Goal: Obtain resource: Download file/media

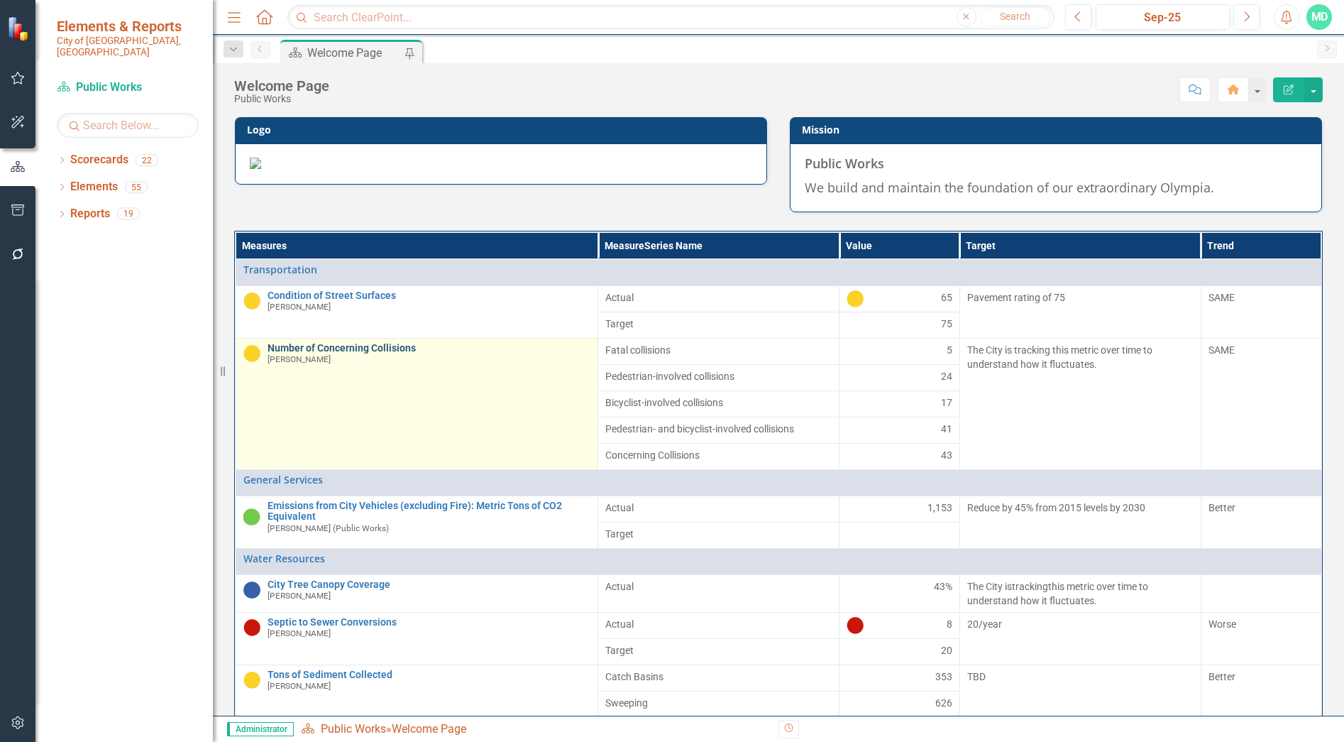
click at [375, 353] on link "Number of Concerning Collisions" at bounding box center [430, 348] width 324 height 11
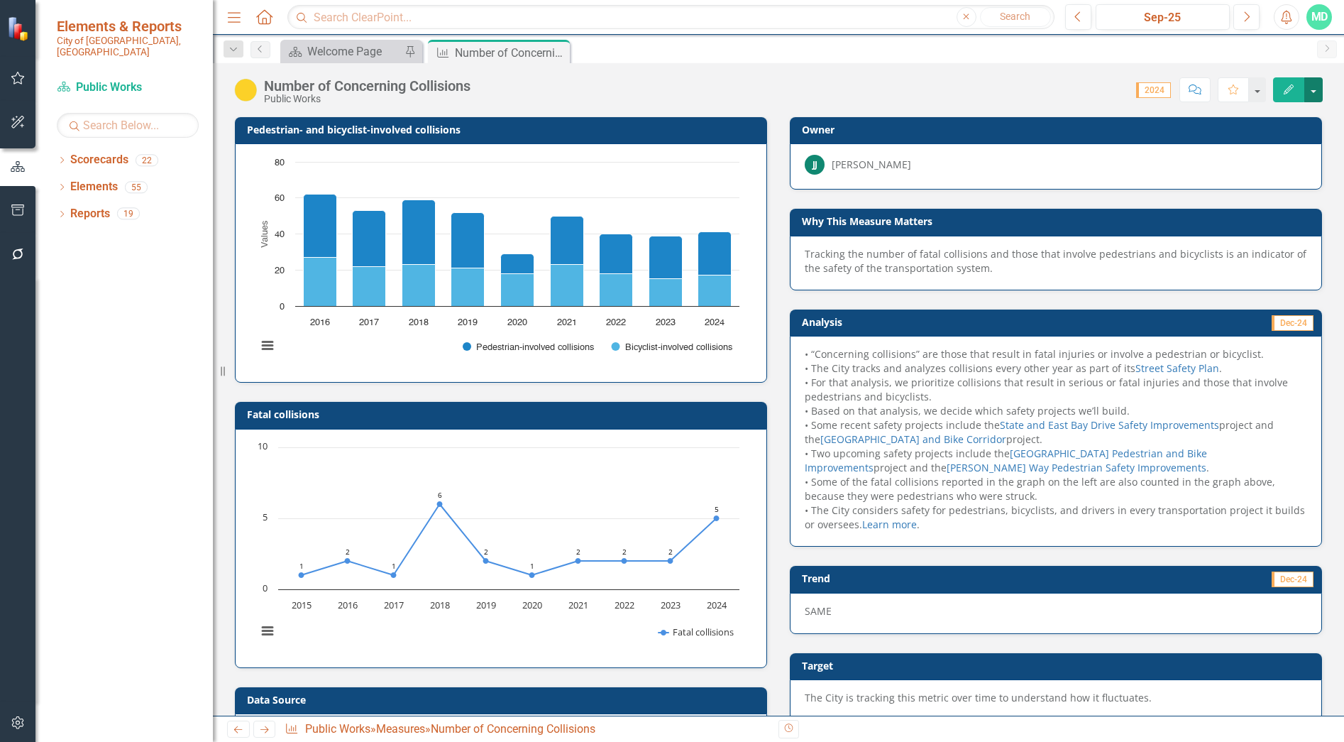
click at [1314, 85] on button "button" at bounding box center [1313, 89] width 18 height 25
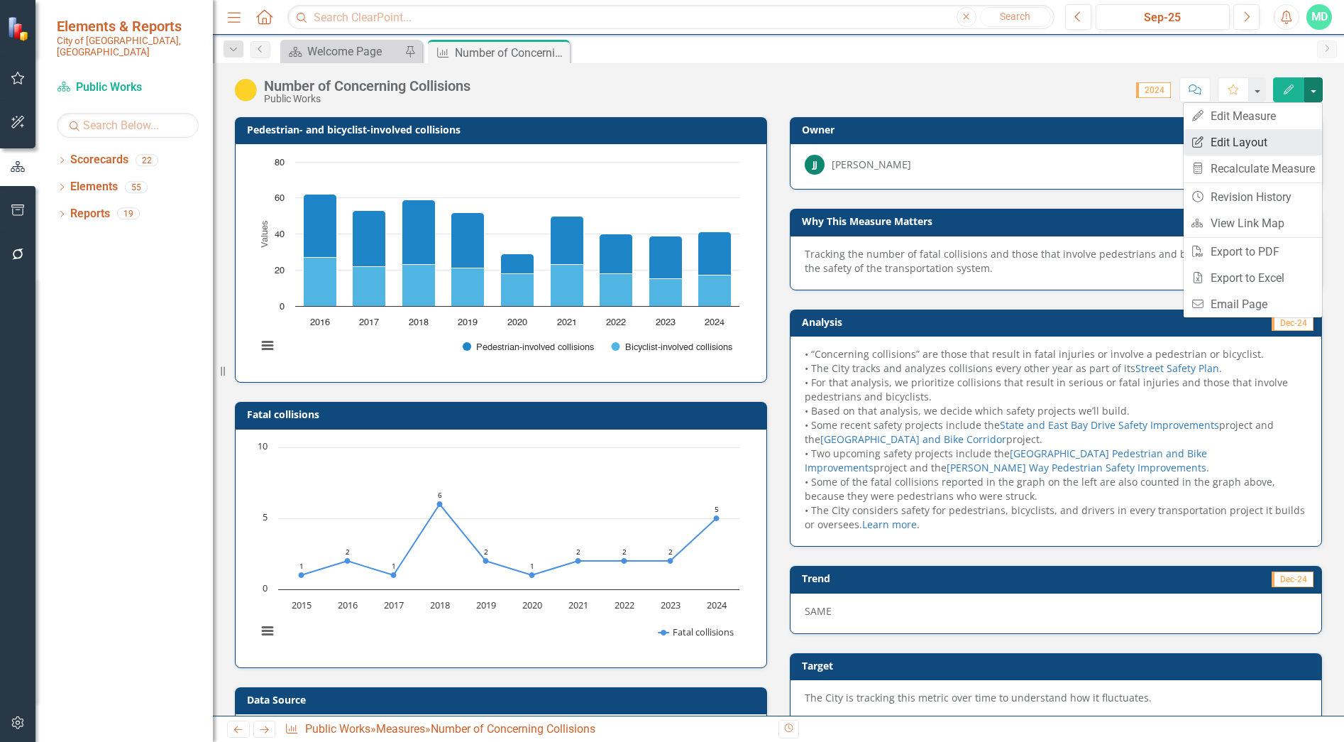
click at [1272, 134] on link "Edit Report Edit Layout" at bounding box center [1253, 142] width 138 height 26
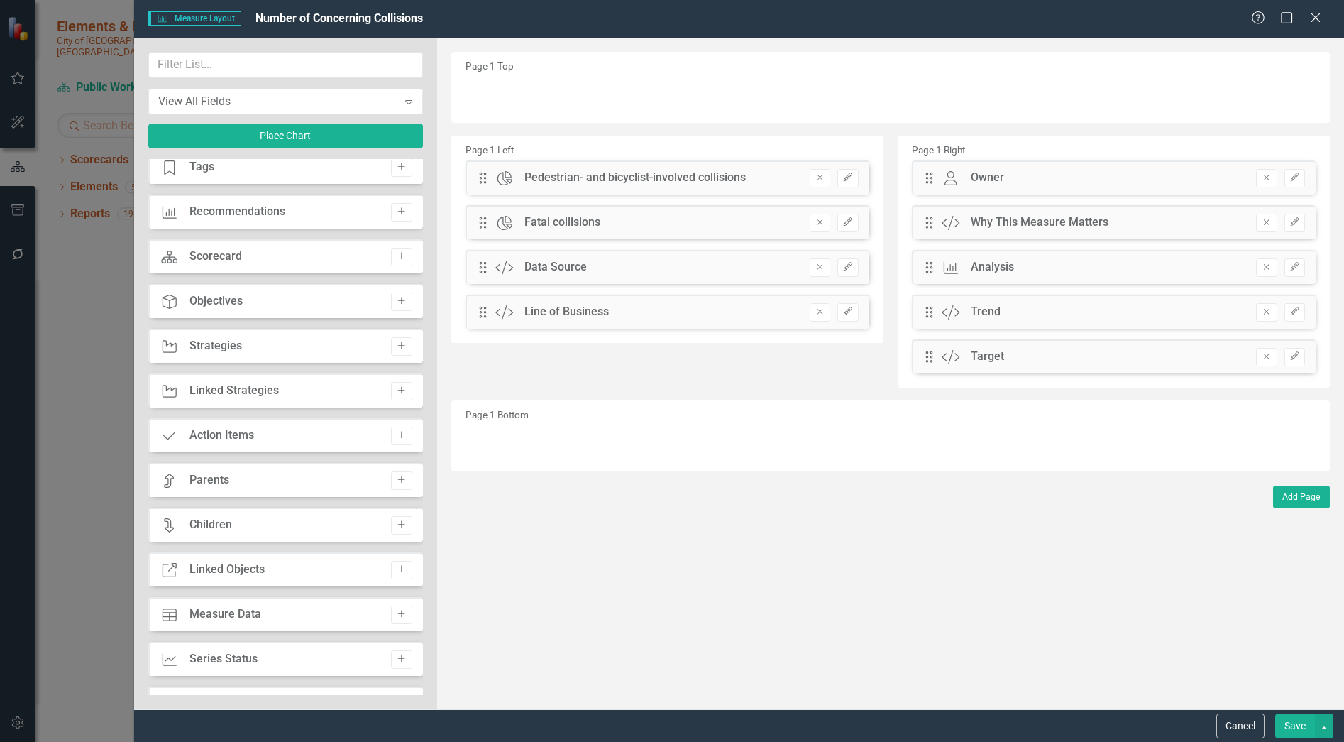
scroll to position [213, 0]
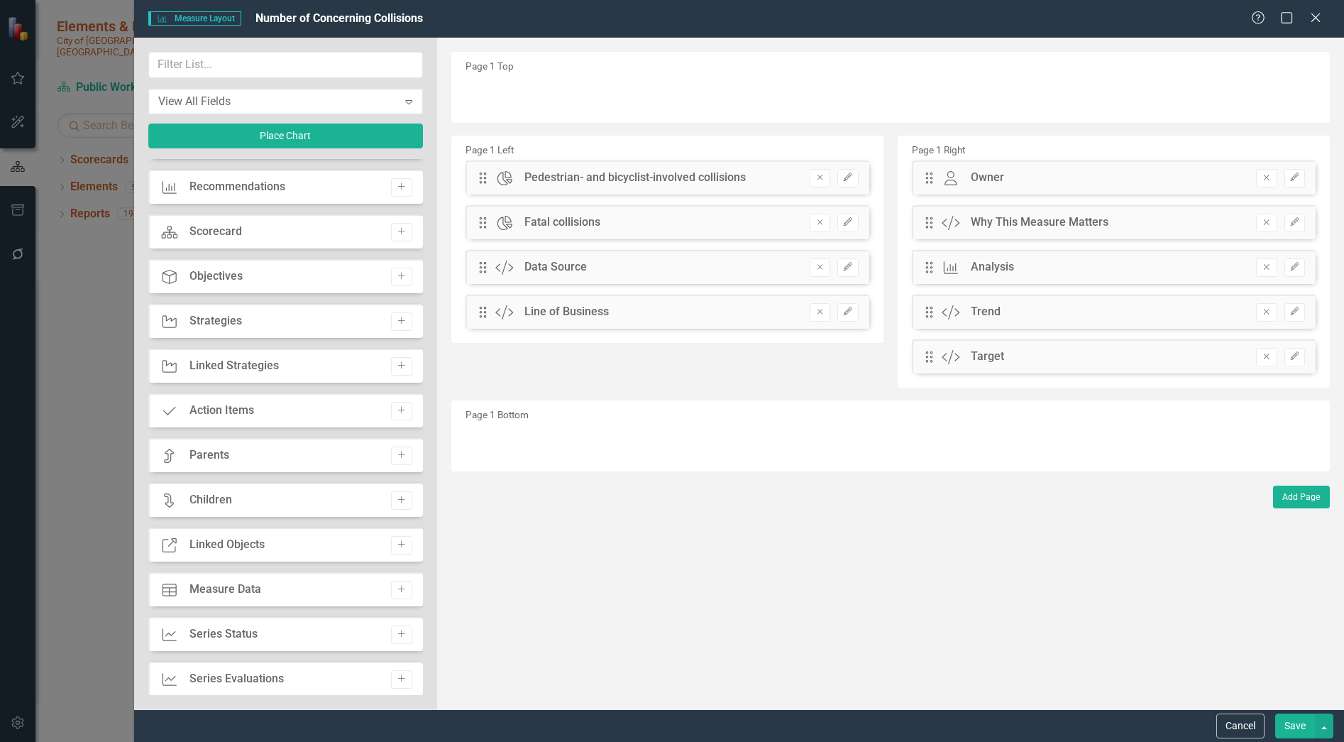
drag, startPoint x: 321, startPoint y: 588, endPoint x: 783, endPoint y: 499, distance: 469.9
click at [783, 499] on div "View All Fields Expand Place Chart Measure Name Add Collaborators Collaborators…" at bounding box center [739, 373] width 1210 height 671
drag, startPoint x: 232, startPoint y: 585, endPoint x: 248, endPoint y: 585, distance: 16.3
click at [248, 585] on div "Measure Data" at bounding box center [225, 589] width 72 height 16
click at [402, 591] on button "Add" at bounding box center [401, 589] width 21 height 18
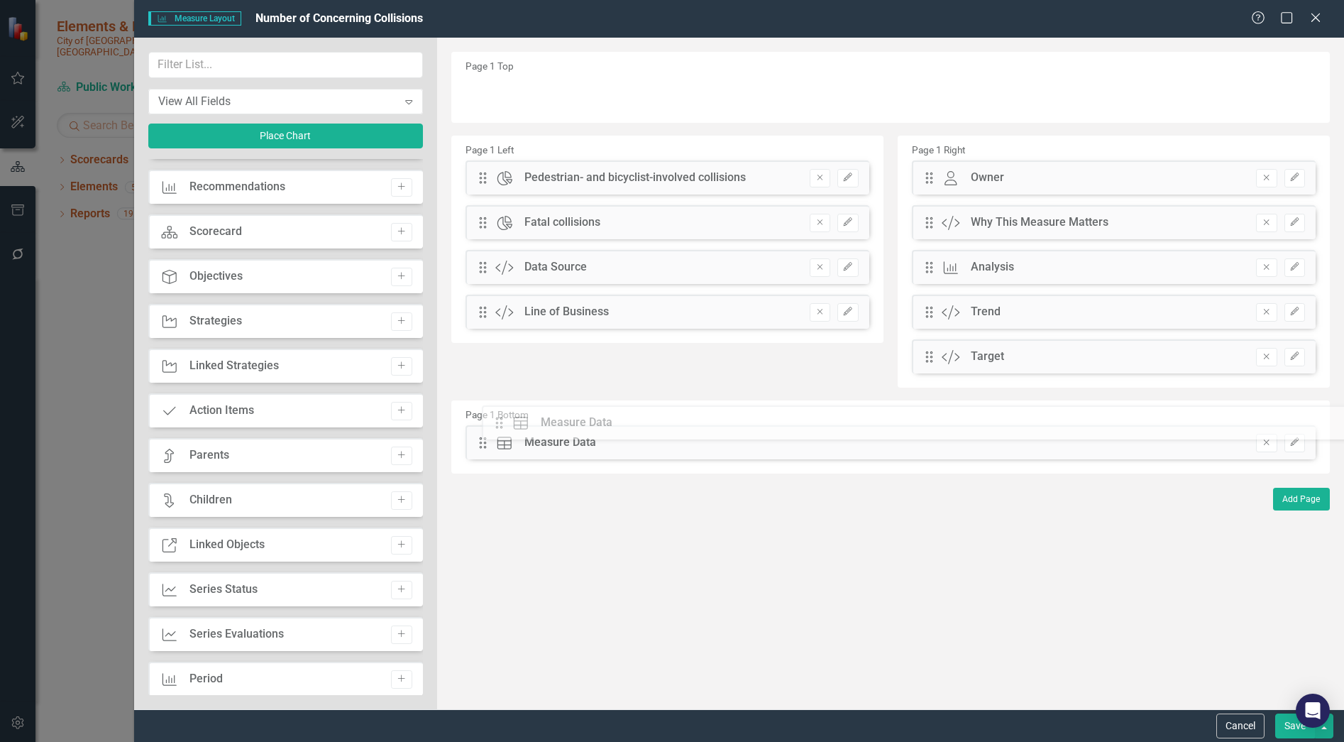
drag, startPoint x: 485, startPoint y: 92, endPoint x: 512, endPoint y: 421, distance: 329.7
click at [1287, 11] on icon "Maximize" at bounding box center [1287, 17] width 18 height 13
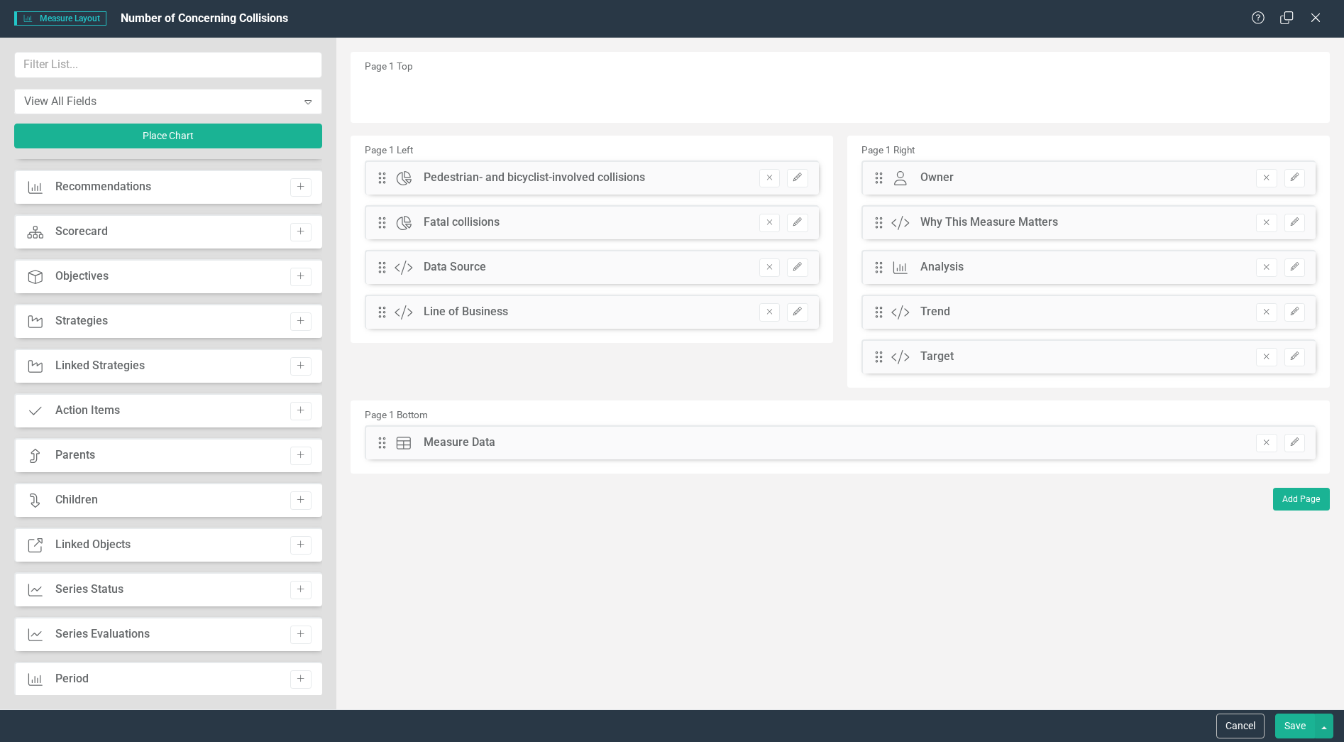
drag, startPoint x: 974, startPoint y: 28, endPoint x: 1018, endPoint y: 27, distance: 43.3
click at [975, 28] on div "Measure Measure Layout Number of Concerning Collisions Help Restore Close" at bounding box center [672, 19] width 1344 height 38
click at [1315, 19] on icon at bounding box center [1315, 17] width 11 height 11
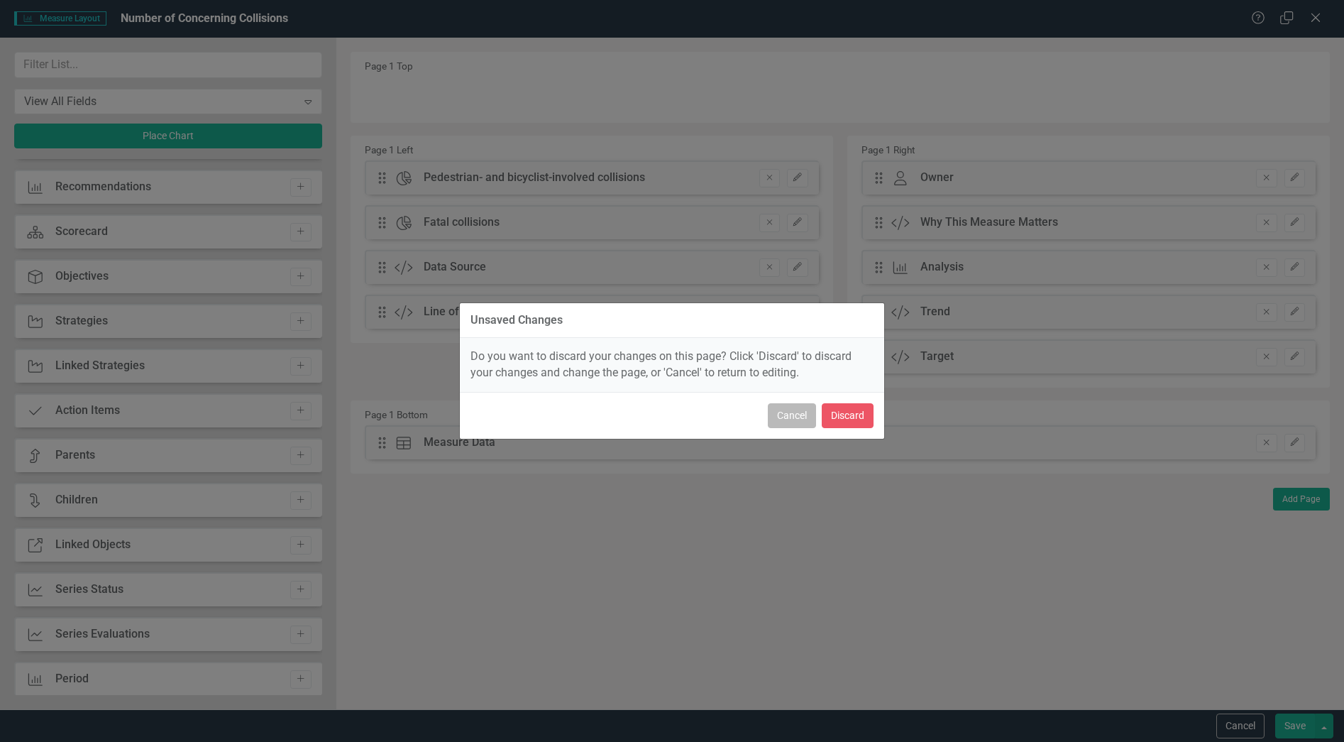
click at [795, 416] on button "Cancel" at bounding box center [792, 415] width 48 height 25
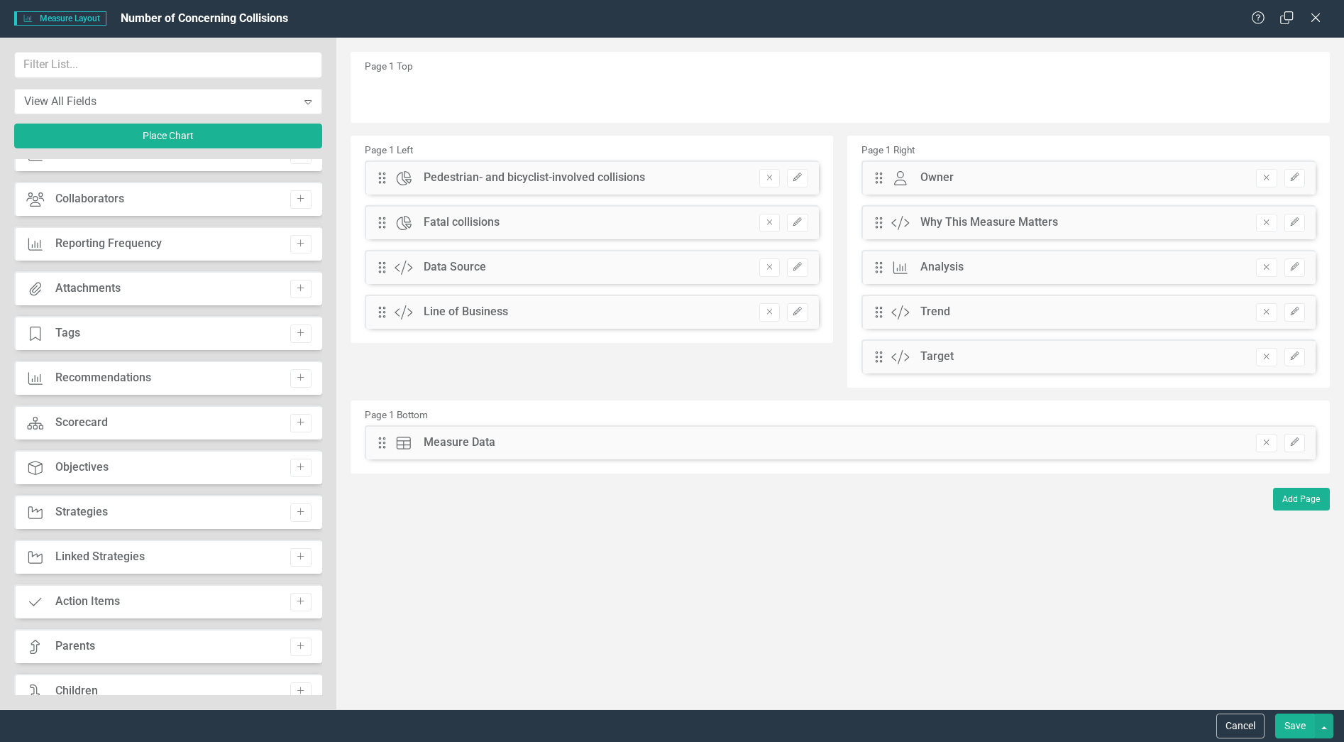
scroll to position [0, 0]
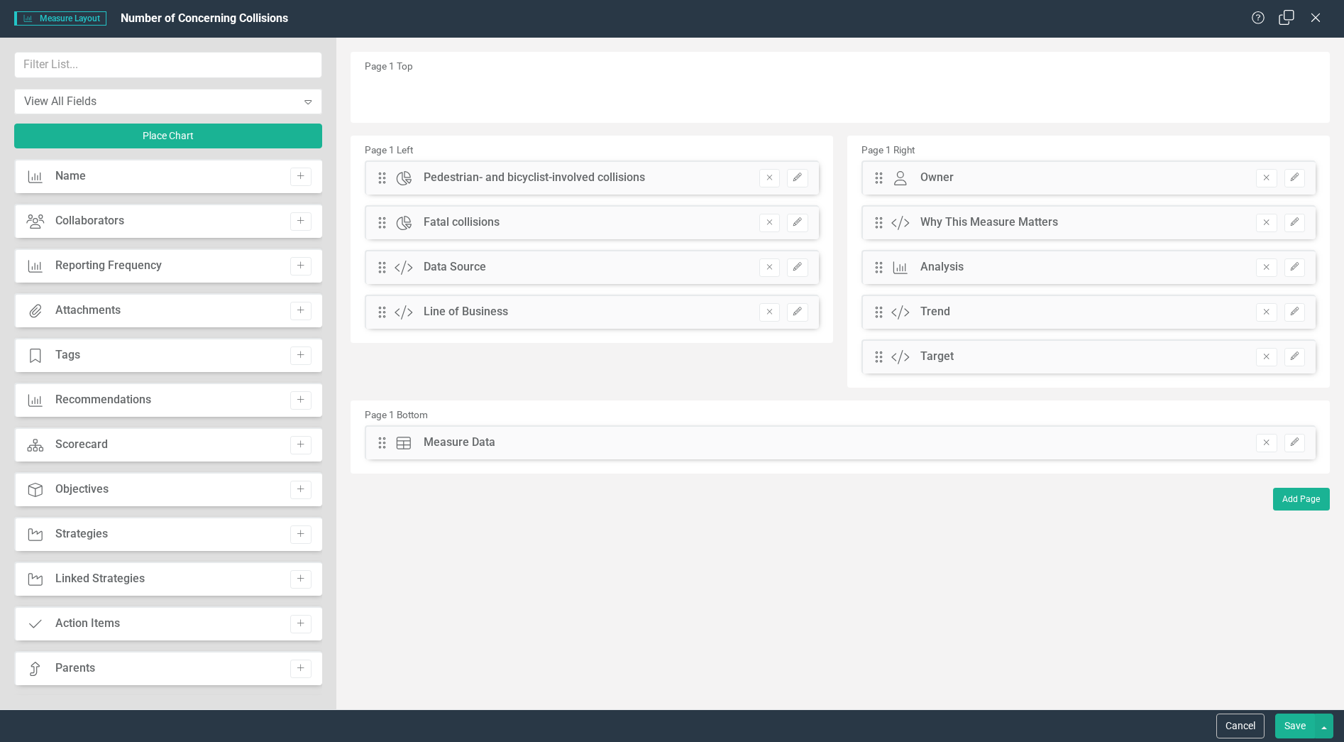
click at [1284, 16] on icon at bounding box center [1287, 18] width 16 height 16
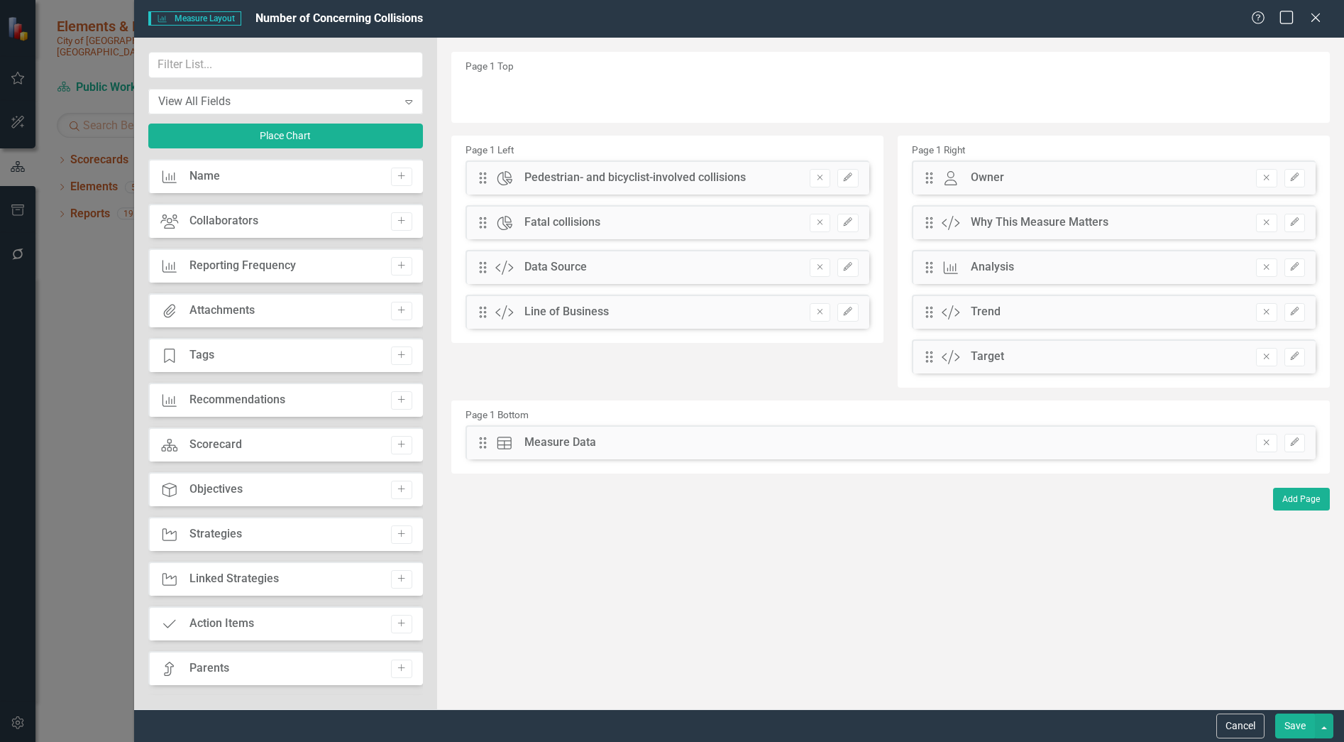
click at [1284, 17] on icon "Maximize" at bounding box center [1287, 17] width 18 height 13
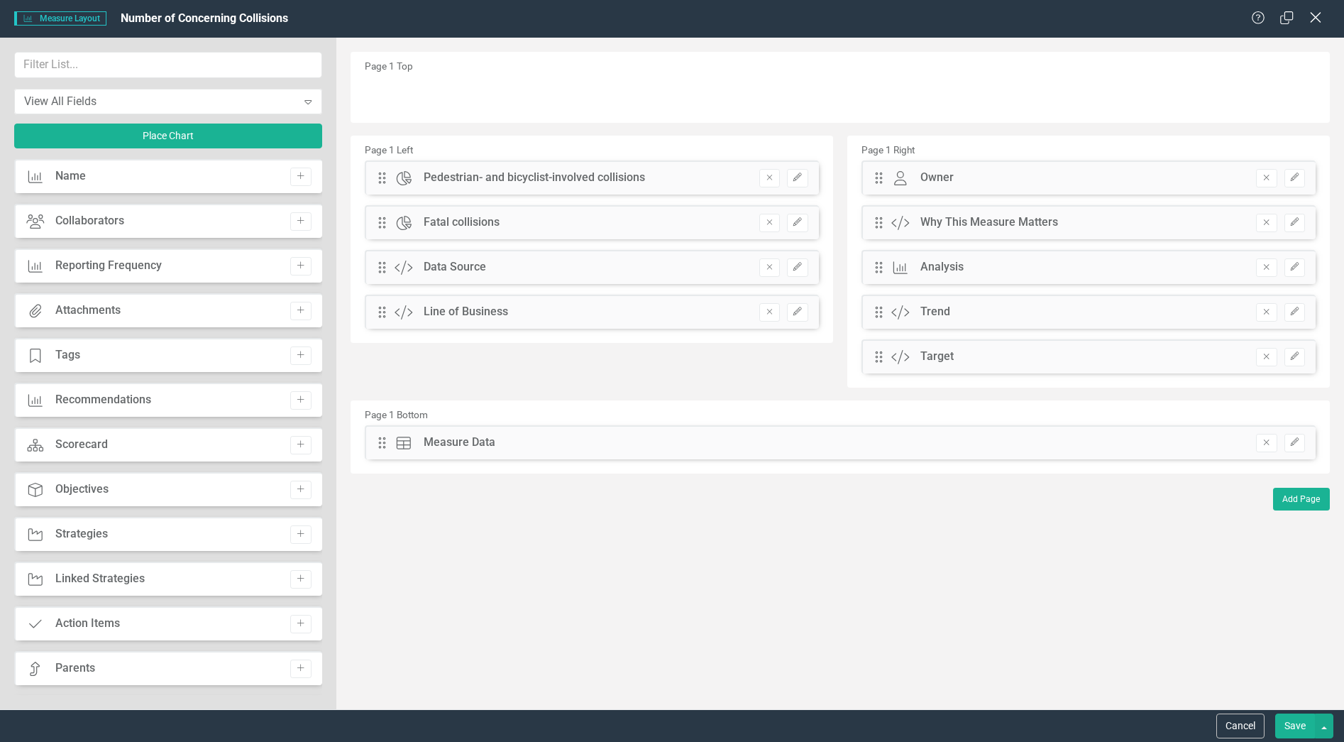
click at [1316, 11] on icon "Close" at bounding box center [1315, 17] width 18 height 13
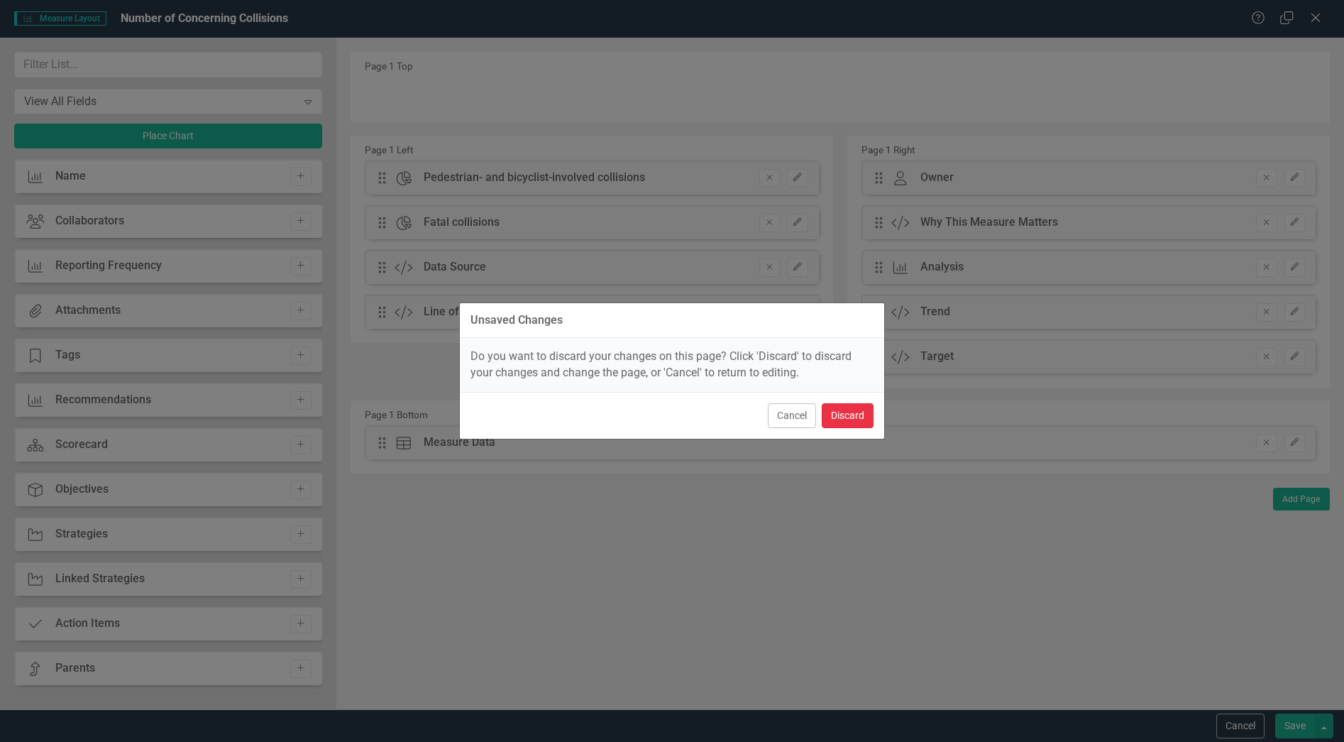
click at [857, 417] on button "Discard" at bounding box center [848, 415] width 52 height 25
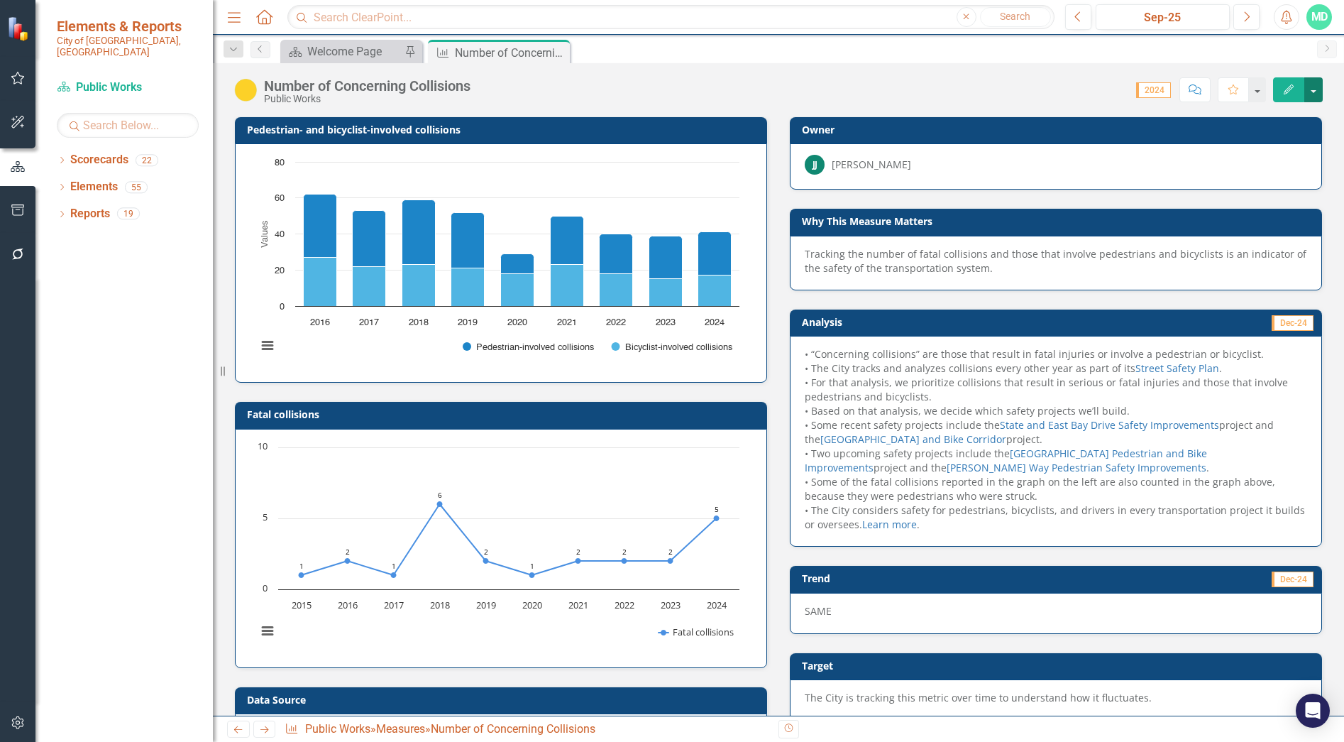
click at [1310, 89] on button "button" at bounding box center [1313, 89] width 18 height 25
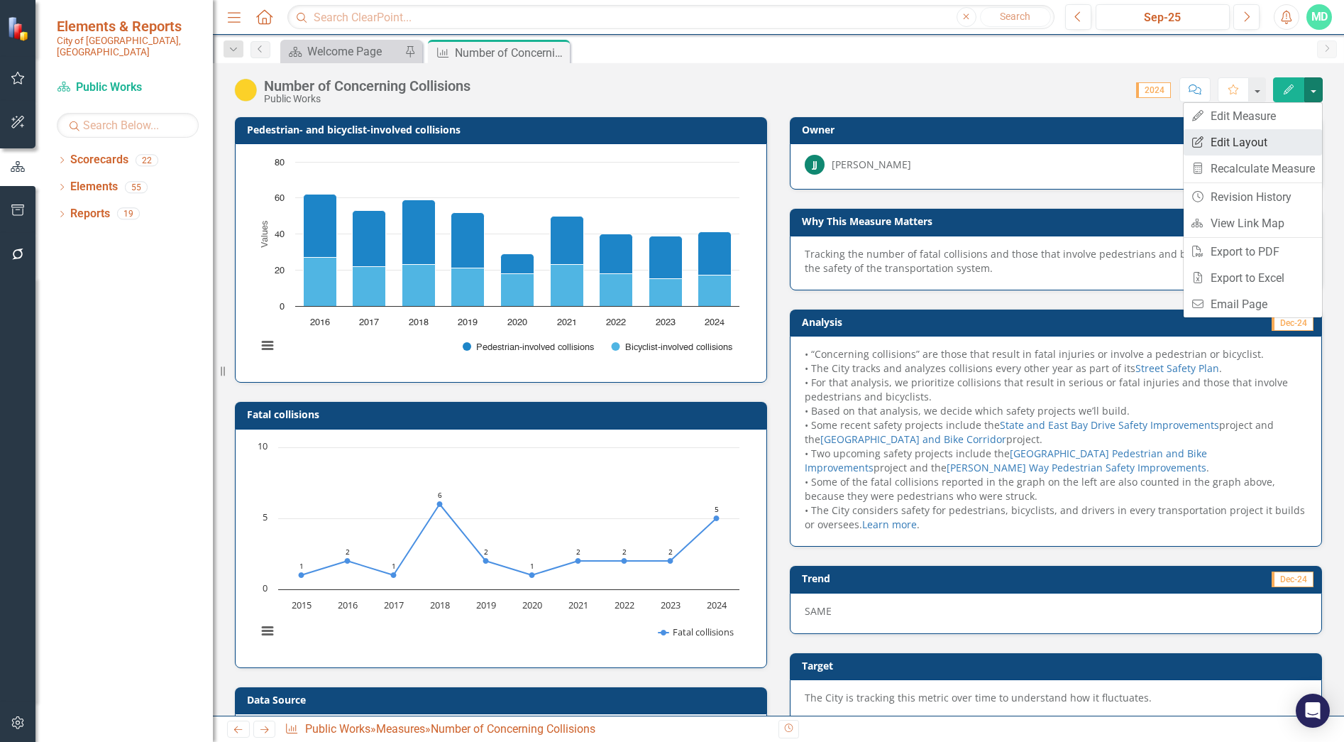
click at [1255, 141] on link "Edit Report Edit Layout" at bounding box center [1253, 142] width 138 height 26
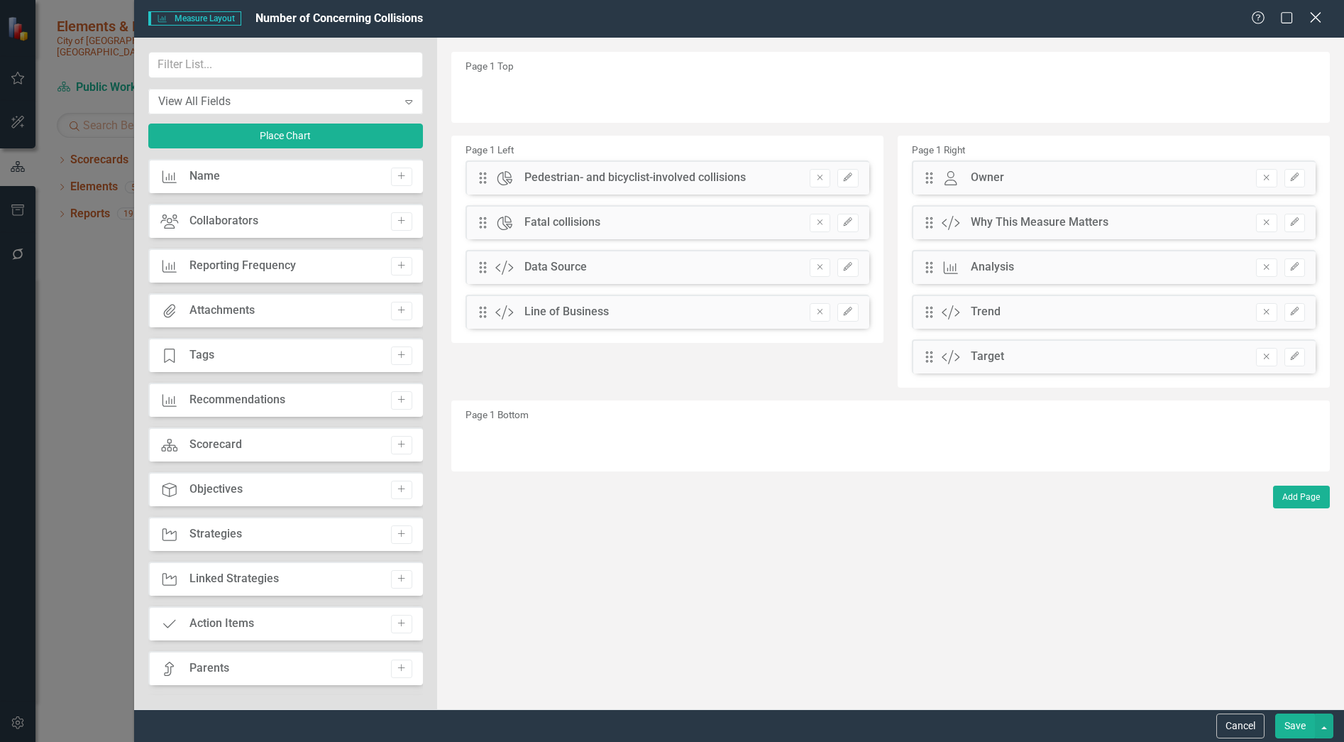
click at [1316, 15] on icon "Close" at bounding box center [1315, 17] width 18 height 13
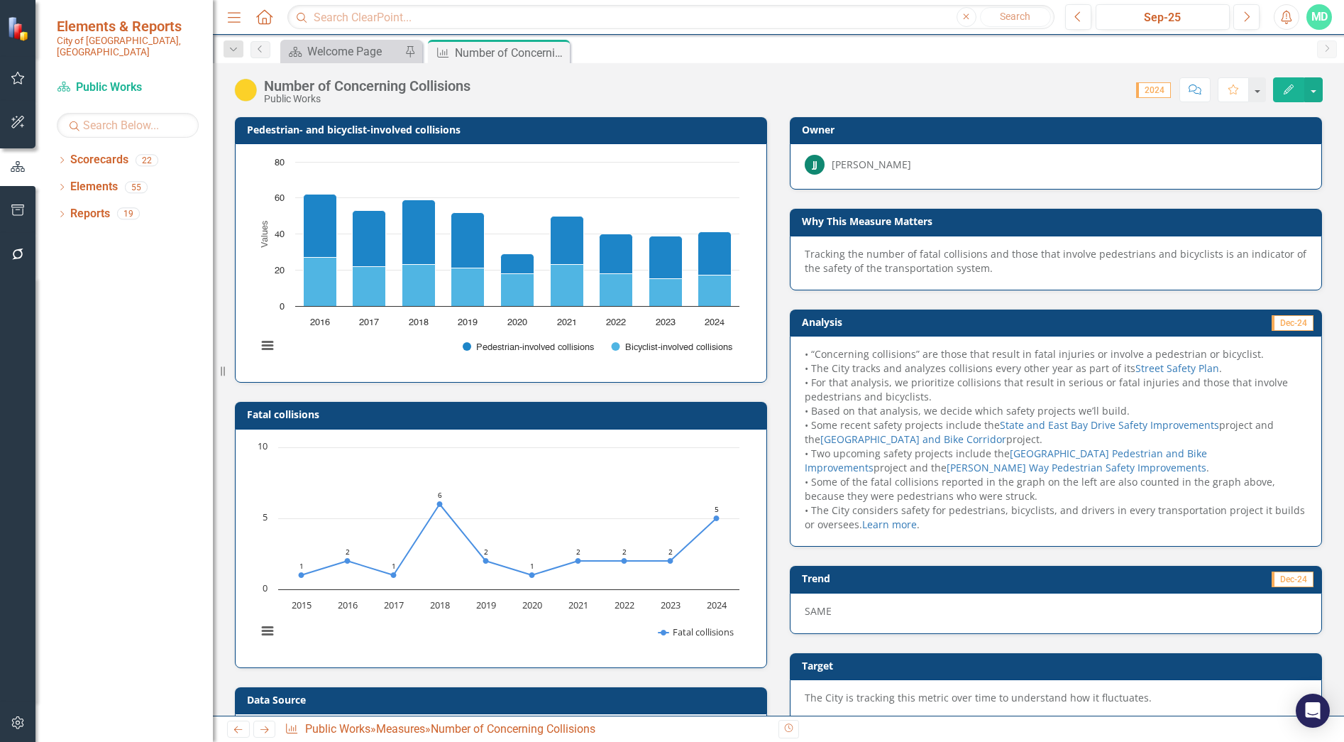
click at [1287, 86] on icon "Edit" at bounding box center [1288, 89] width 13 height 10
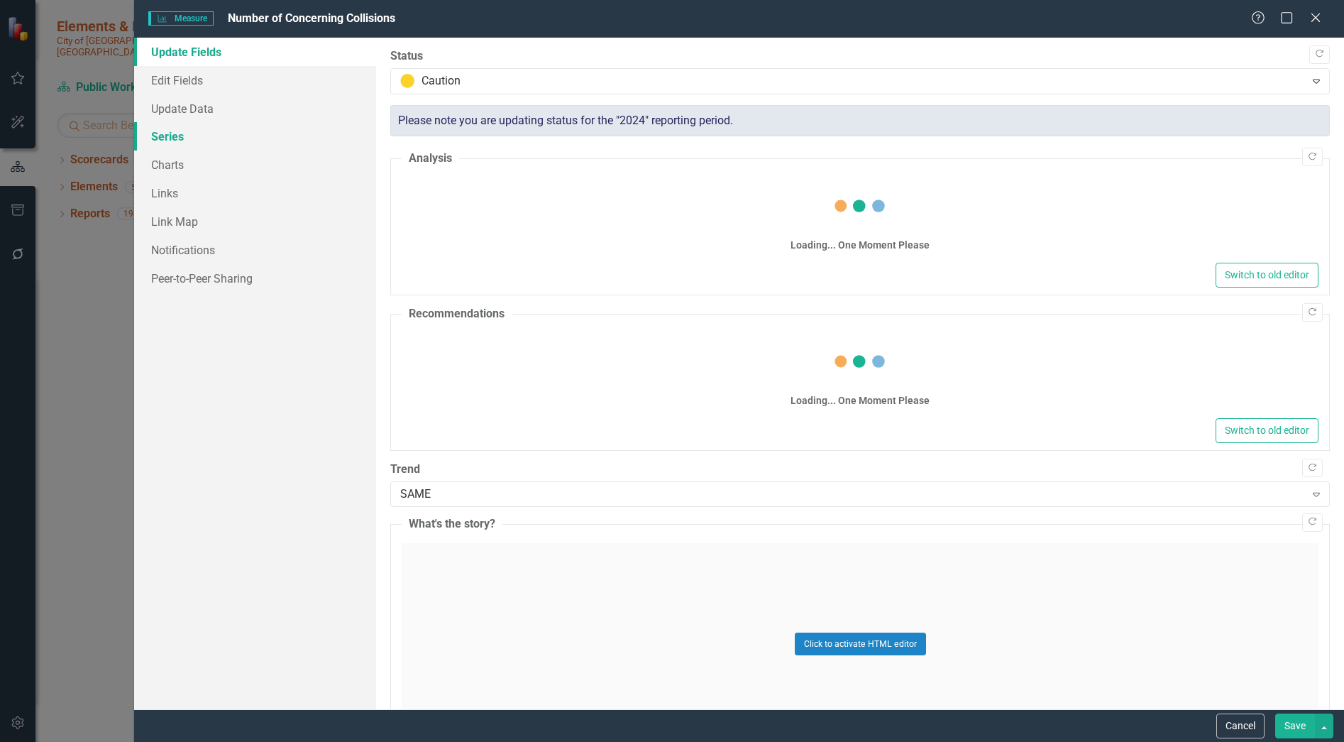
click at [171, 133] on link "Series" at bounding box center [255, 136] width 242 height 28
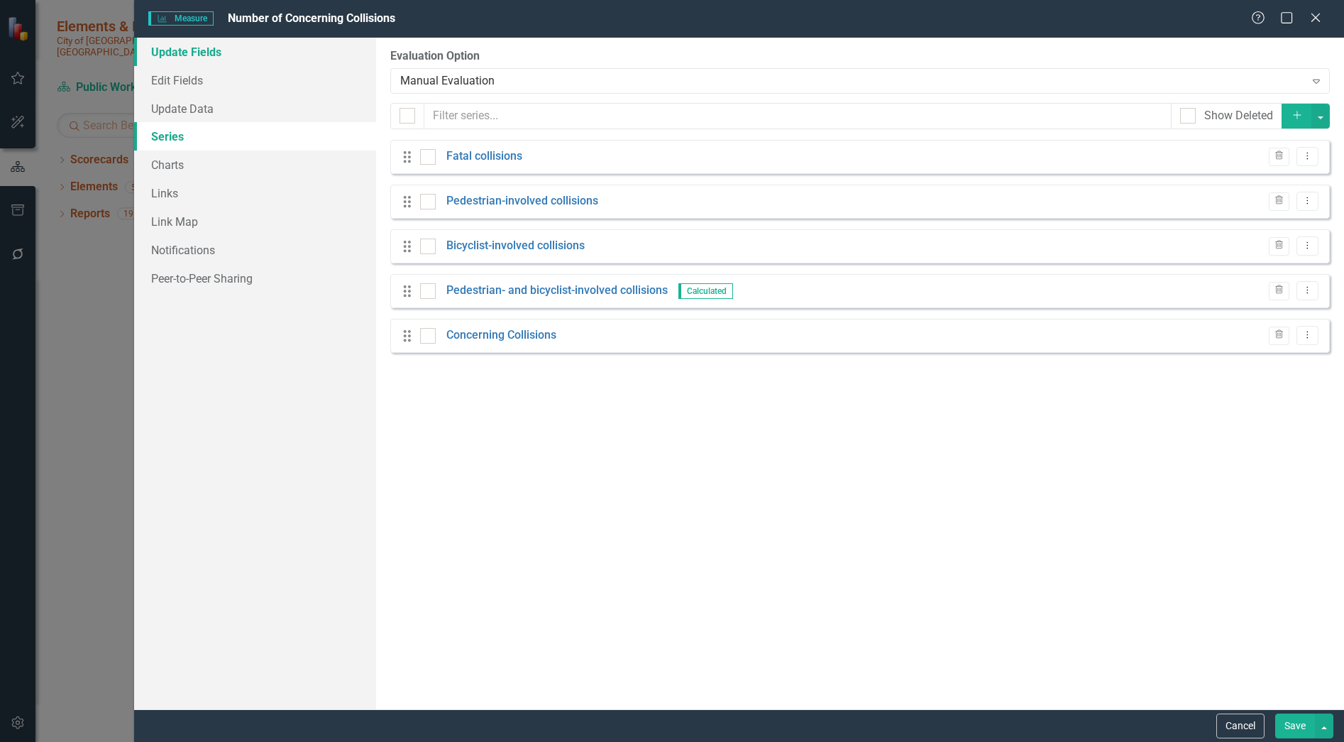
click at [194, 57] on link "Update Fields" at bounding box center [255, 52] width 242 height 28
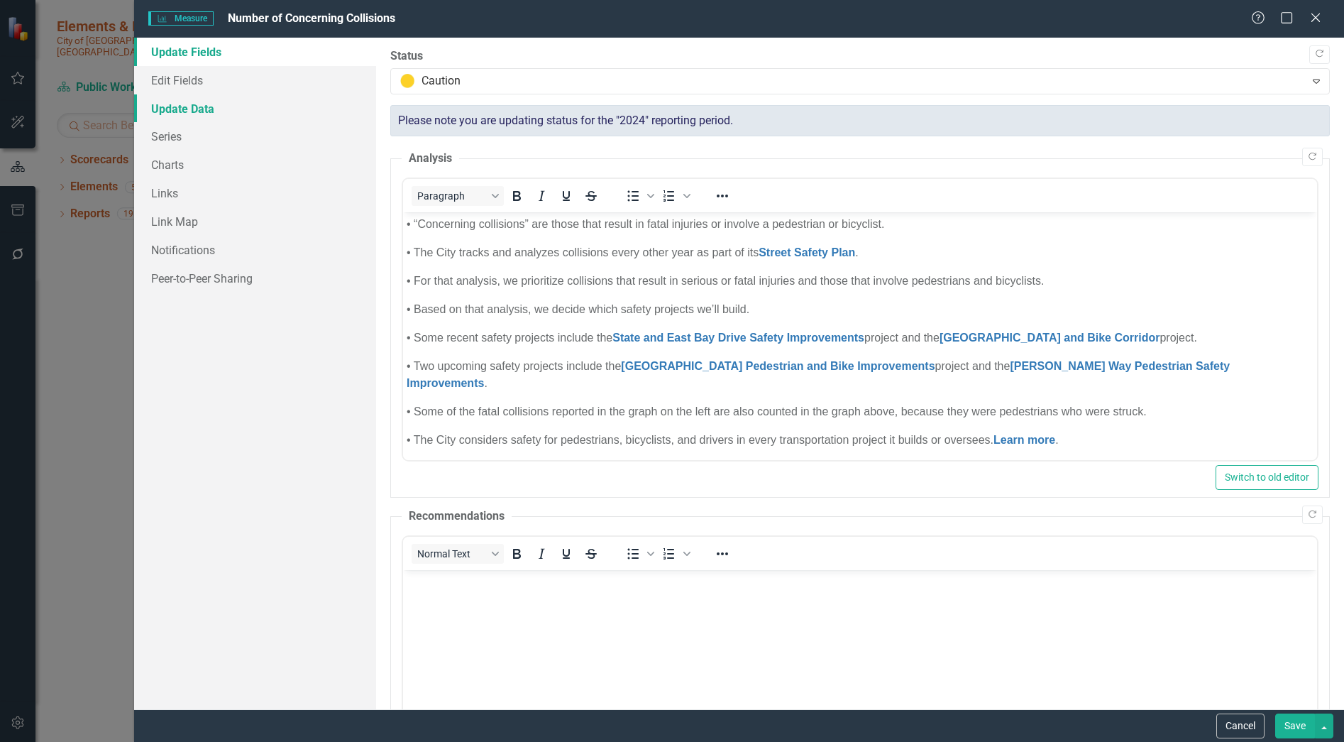
click at [185, 111] on link "Update Data" at bounding box center [255, 108] width 242 height 28
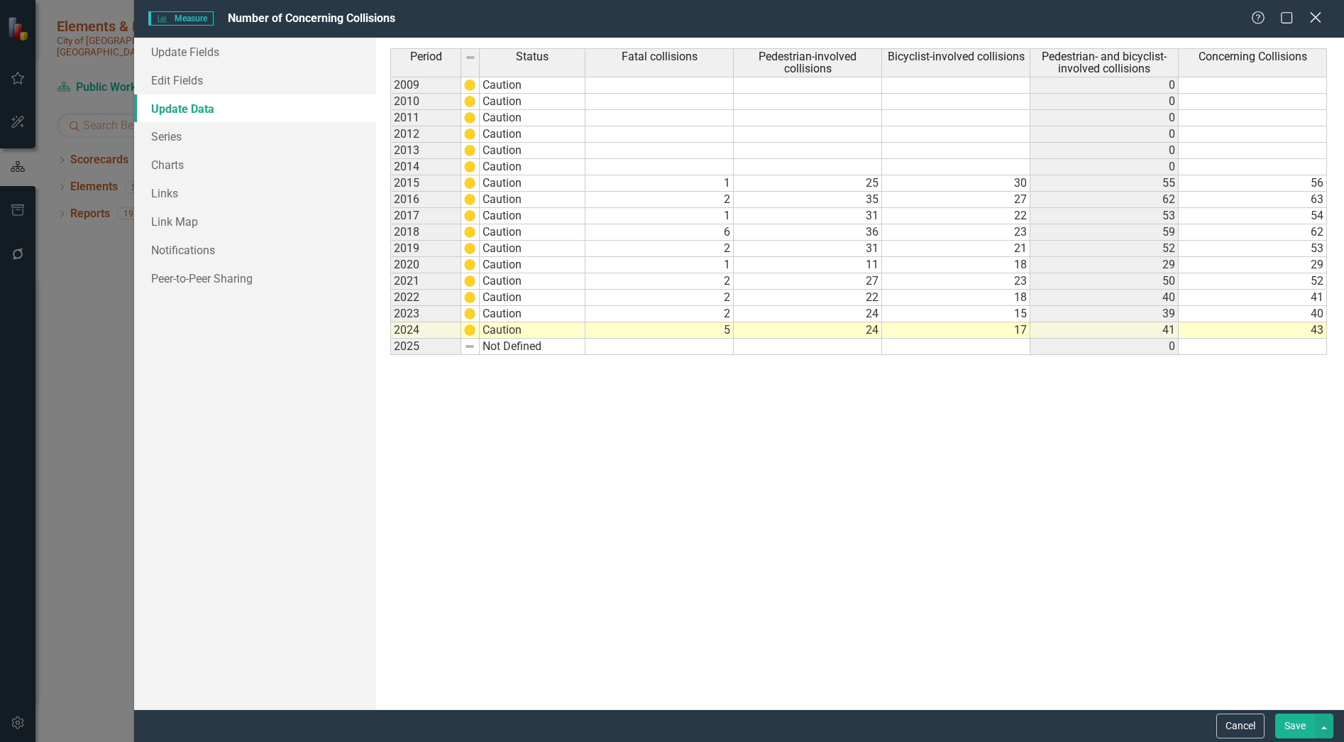
click at [1319, 15] on icon at bounding box center [1315, 17] width 11 height 11
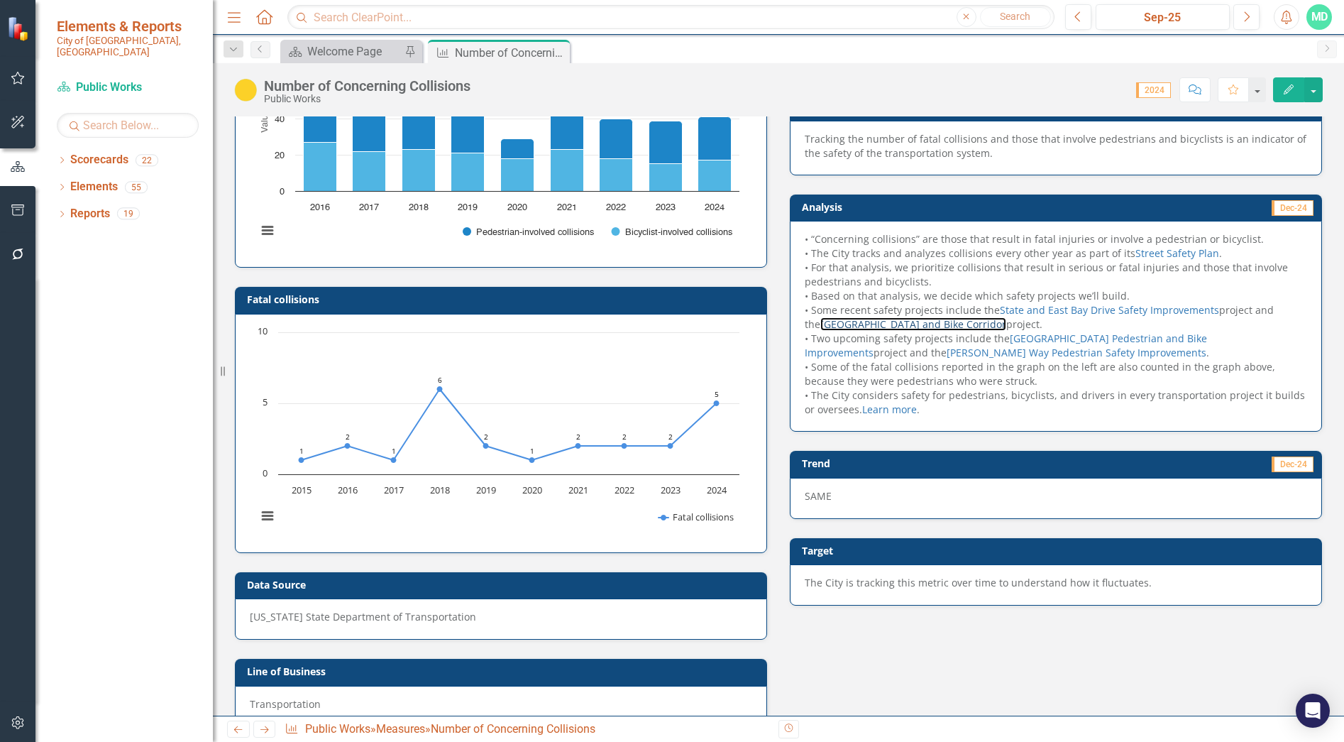
scroll to position [141, 0]
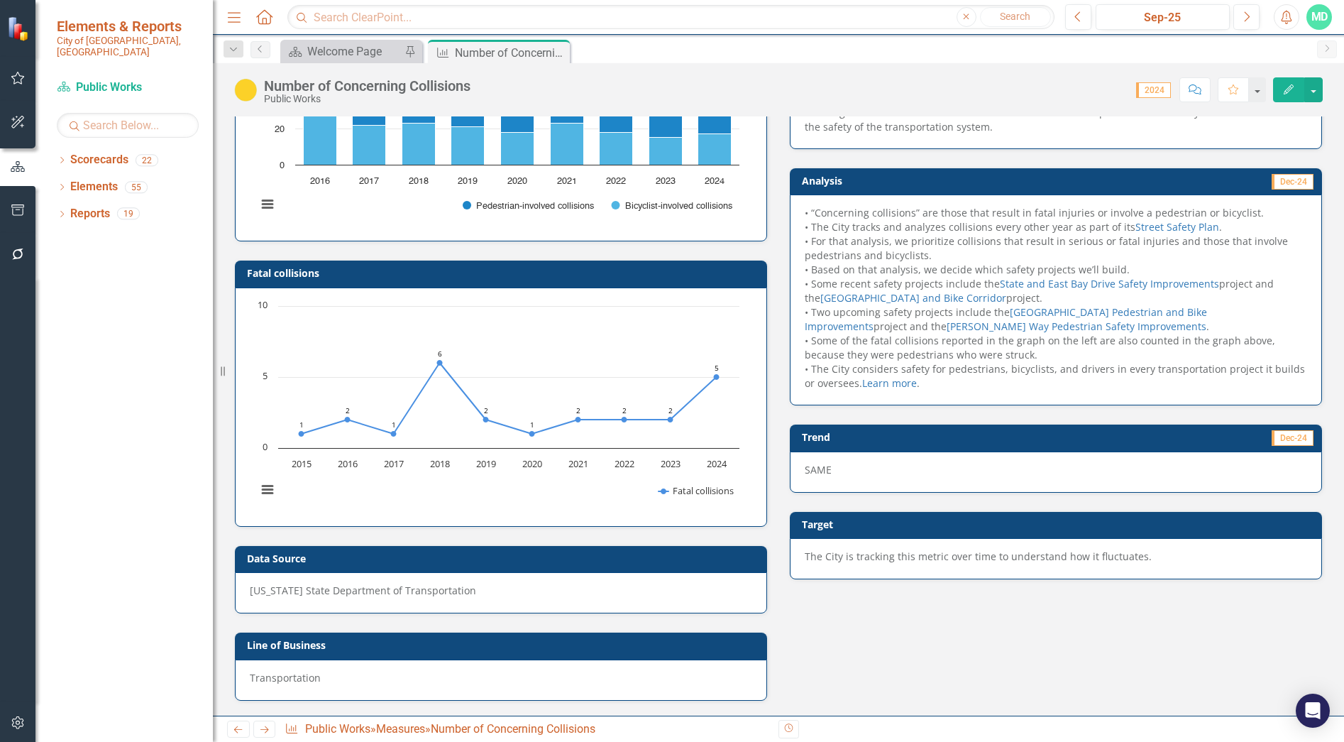
click at [919, 558] on p "The City is tracking this metric over time to understand how it fluctuates." at bounding box center [1056, 556] width 502 height 14
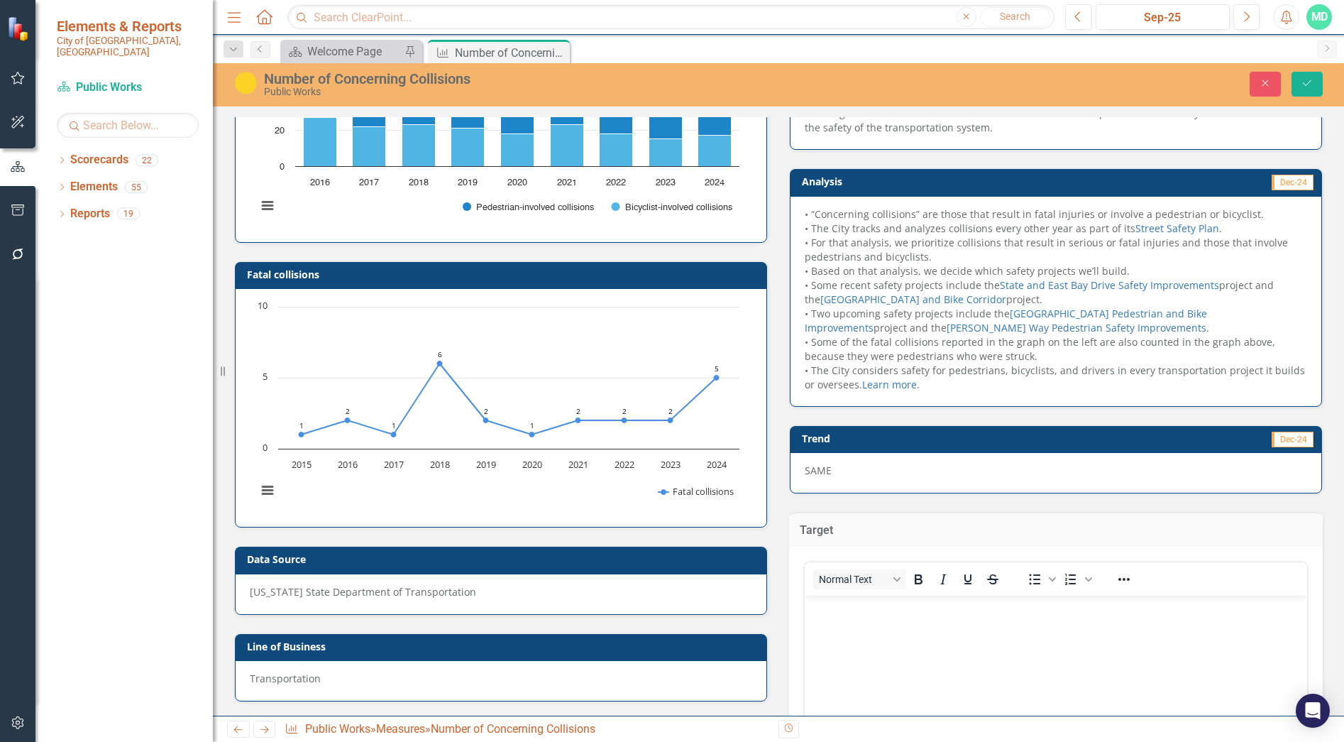
click at [919, 558] on div "<p>The City is tracking this metric over time to understand how it fluctuates.<…" at bounding box center [1055, 700] width 505 height 287
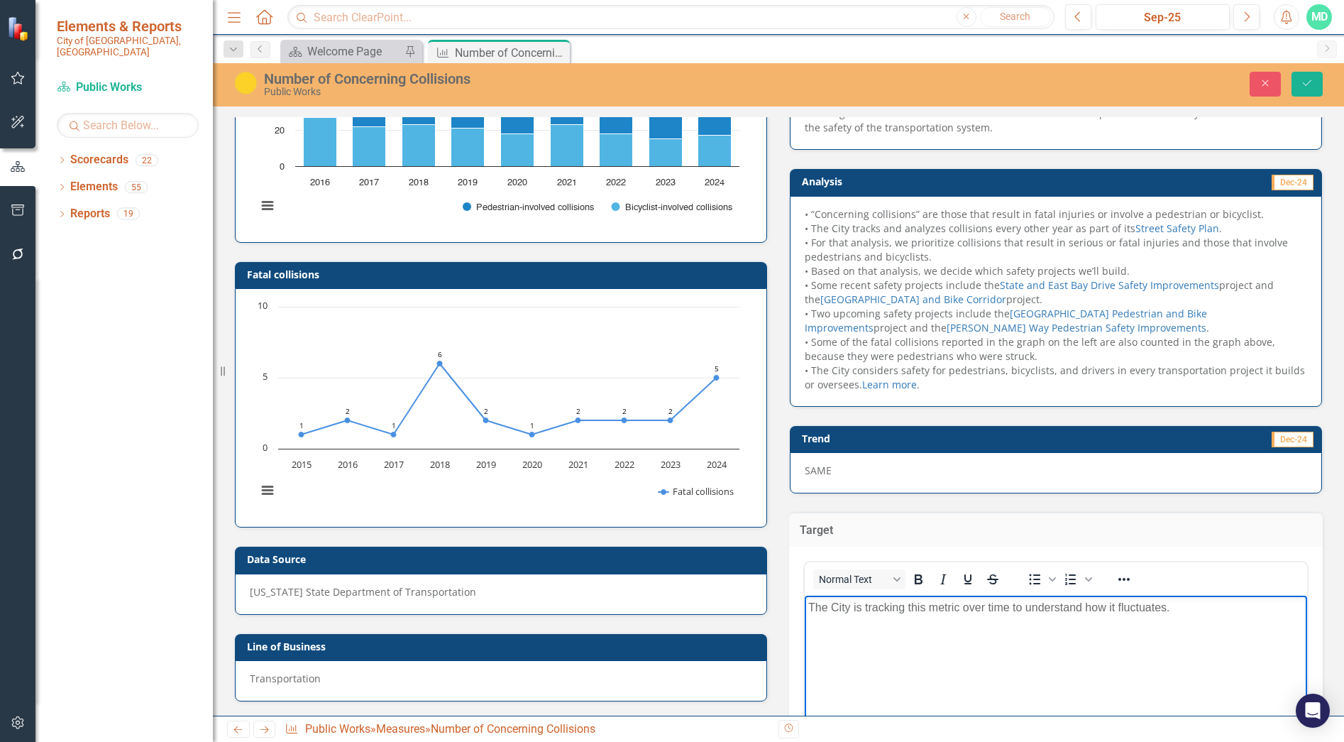
click at [919, 602] on p "The City is tracking this metric over time to understand how it fluctuates." at bounding box center [1055, 606] width 495 height 17
click at [1275, 82] on button "Close" at bounding box center [1265, 84] width 31 height 25
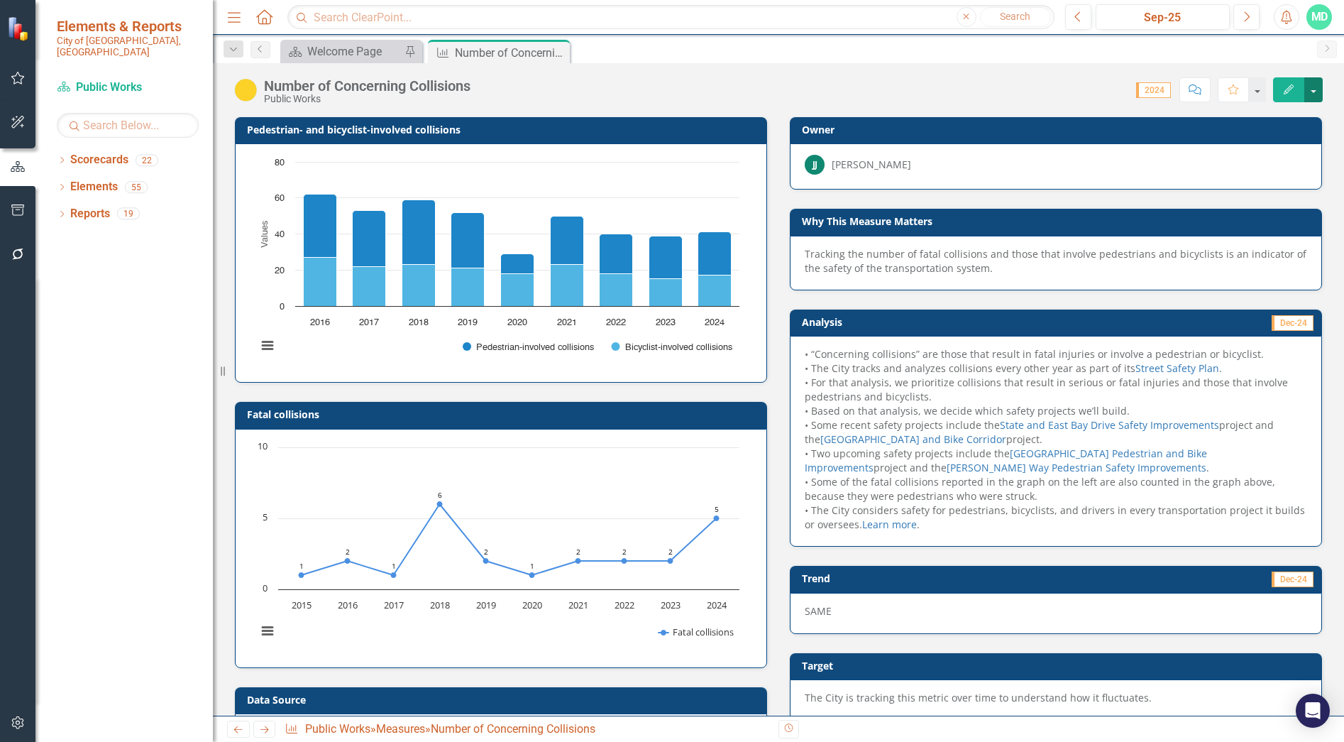
click at [1320, 90] on button "button" at bounding box center [1313, 89] width 18 height 25
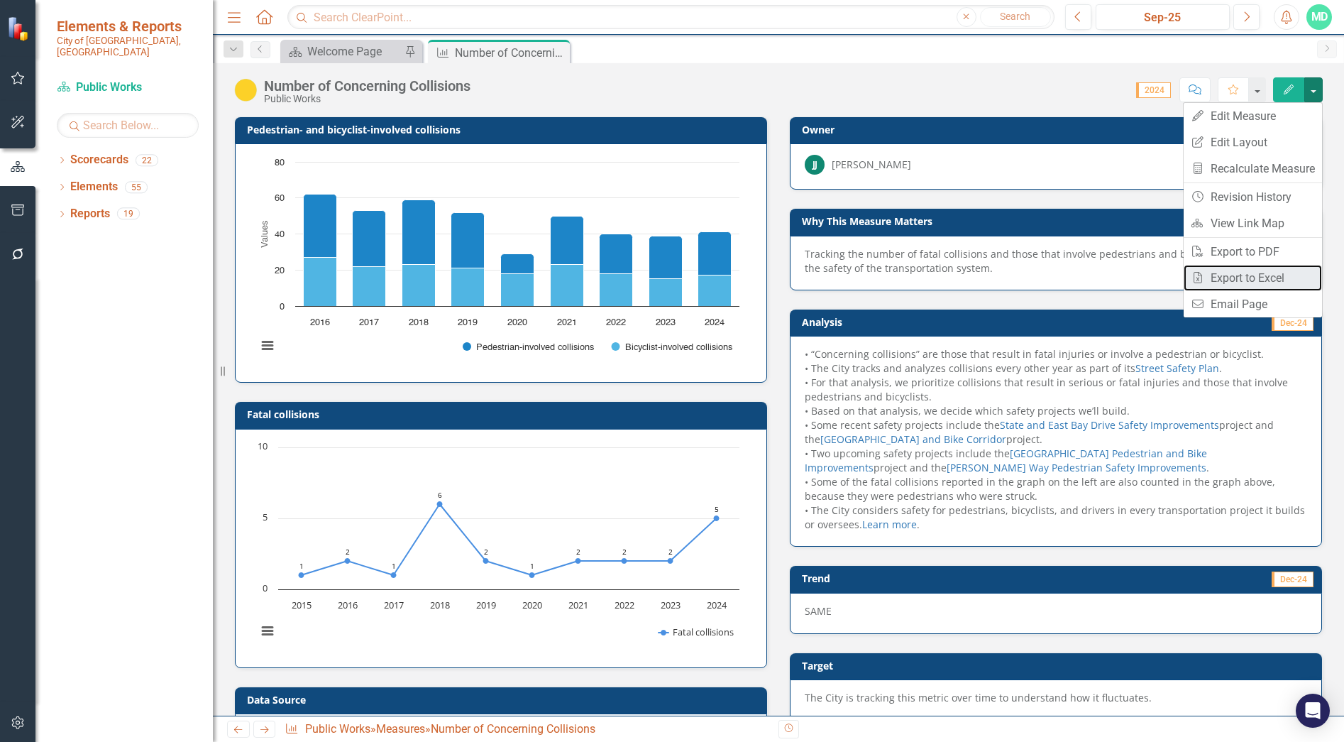
click at [1256, 280] on link "Excel Export to Excel" at bounding box center [1253, 278] width 138 height 26
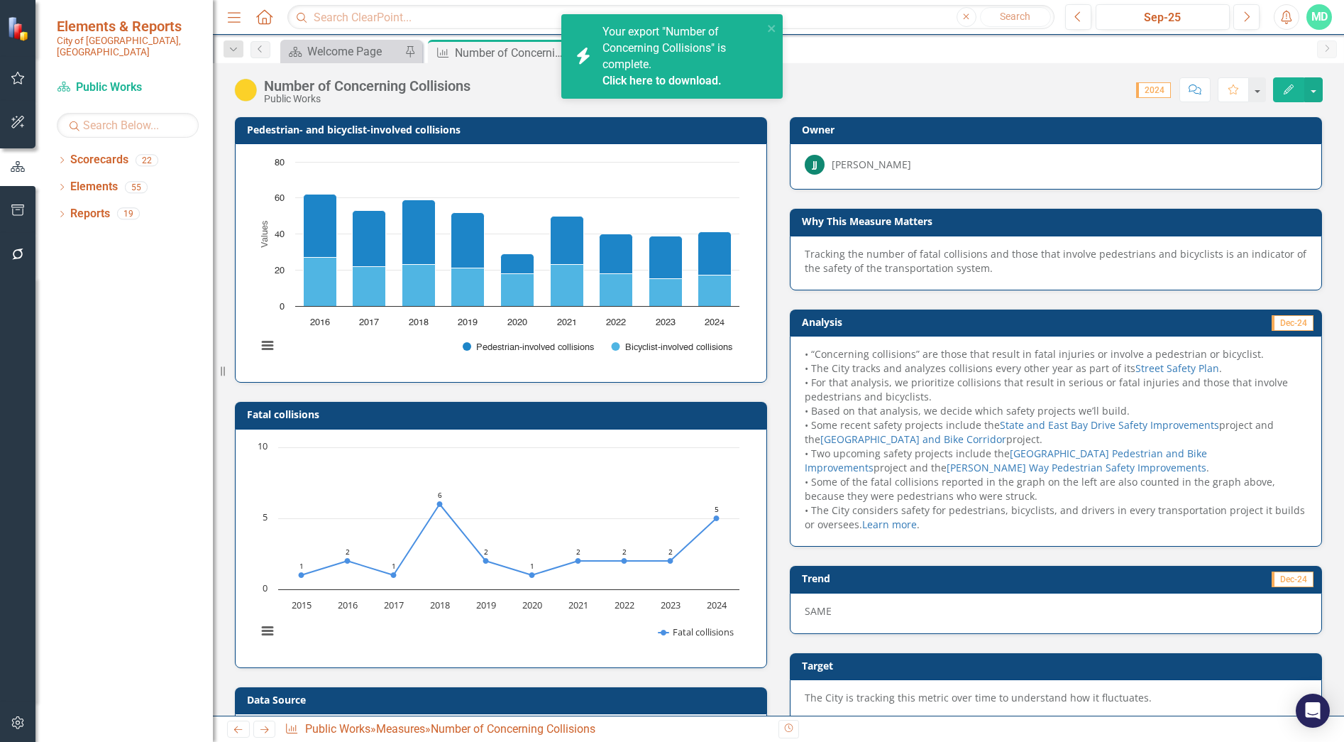
click at [670, 80] on link "Click here to download." at bounding box center [661, 80] width 119 height 13
